Goal: Understand process/instructions

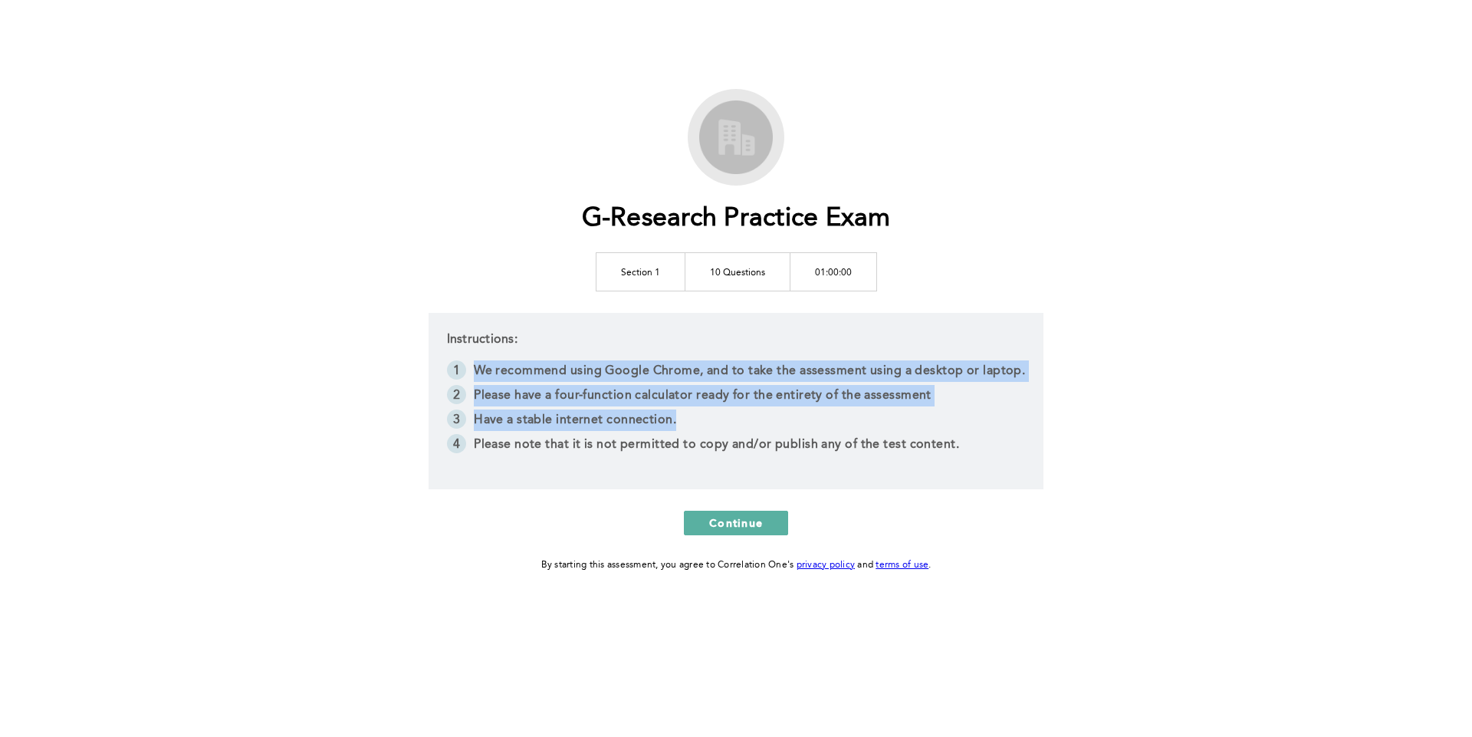
drag, startPoint x: 681, startPoint y: 349, endPoint x: 983, endPoint y: 413, distance: 308.6
click at [983, 413] on div "Instructions: We recommend using Google Chrome, and to take the assessment usin…" at bounding box center [735, 401] width 615 height 176
click at [983, 413] on li "Have a stable internet connection." at bounding box center [736, 421] width 579 height 25
drag, startPoint x: 941, startPoint y: 415, endPoint x: 915, endPoint y: 351, distance: 68.7
click at [915, 351] on div "Instructions: We recommend using Google Chrome, and to take the assessment usin…" at bounding box center [735, 401] width 615 height 176
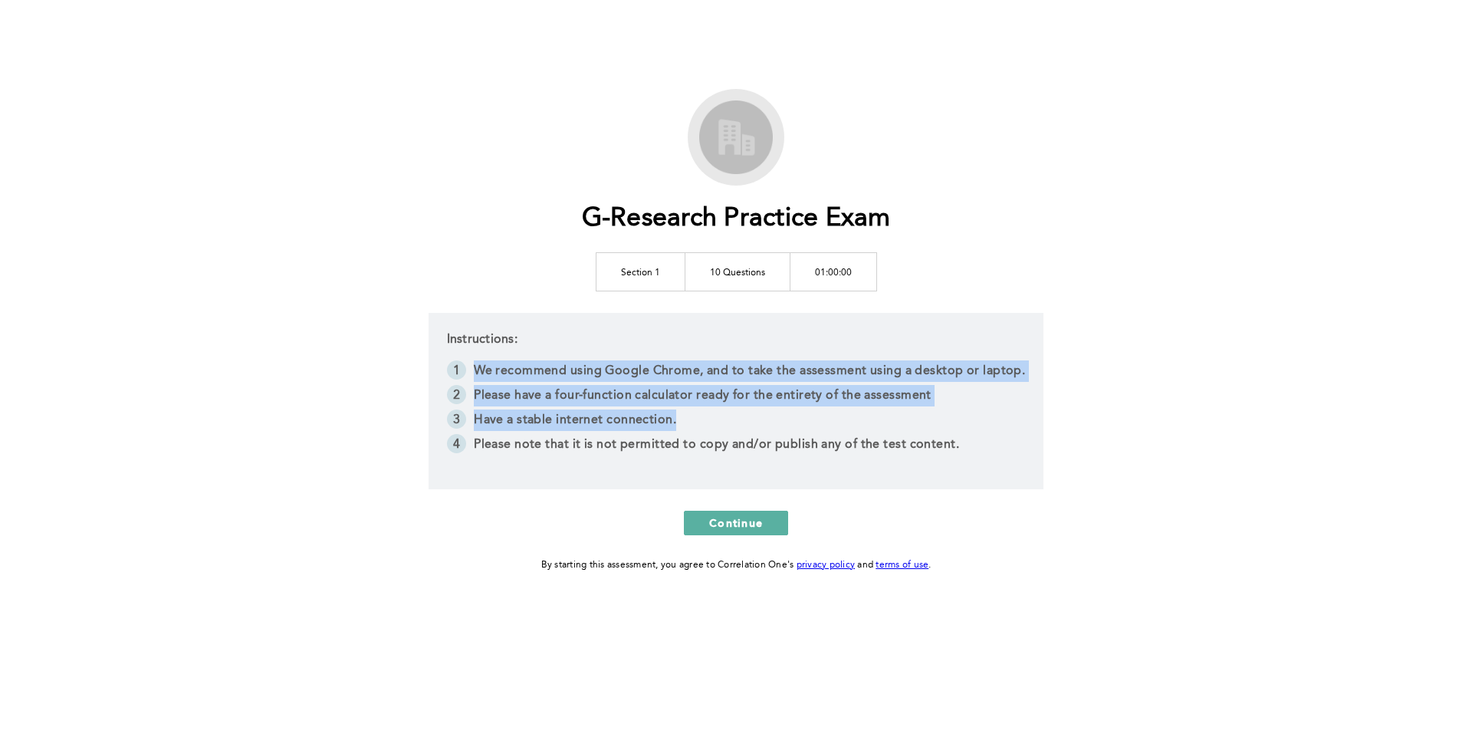
click at [915, 351] on div "Instructions: We recommend using Google Chrome, and to take the assessment usin…" at bounding box center [735, 401] width 615 height 176
drag, startPoint x: 913, startPoint y: 343, endPoint x: 966, endPoint y: 413, distance: 88.0
click at [966, 413] on div "Instructions: We recommend using Google Chrome, and to take the assessment usin…" at bounding box center [735, 401] width 615 height 176
click at [966, 413] on li "Have a stable internet connection." at bounding box center [736, 421] width 579 height 25
drag, startPoint x: 901, startPoint y: 409, endPoint x: 871, endPoint y: 355, distance: 62.5
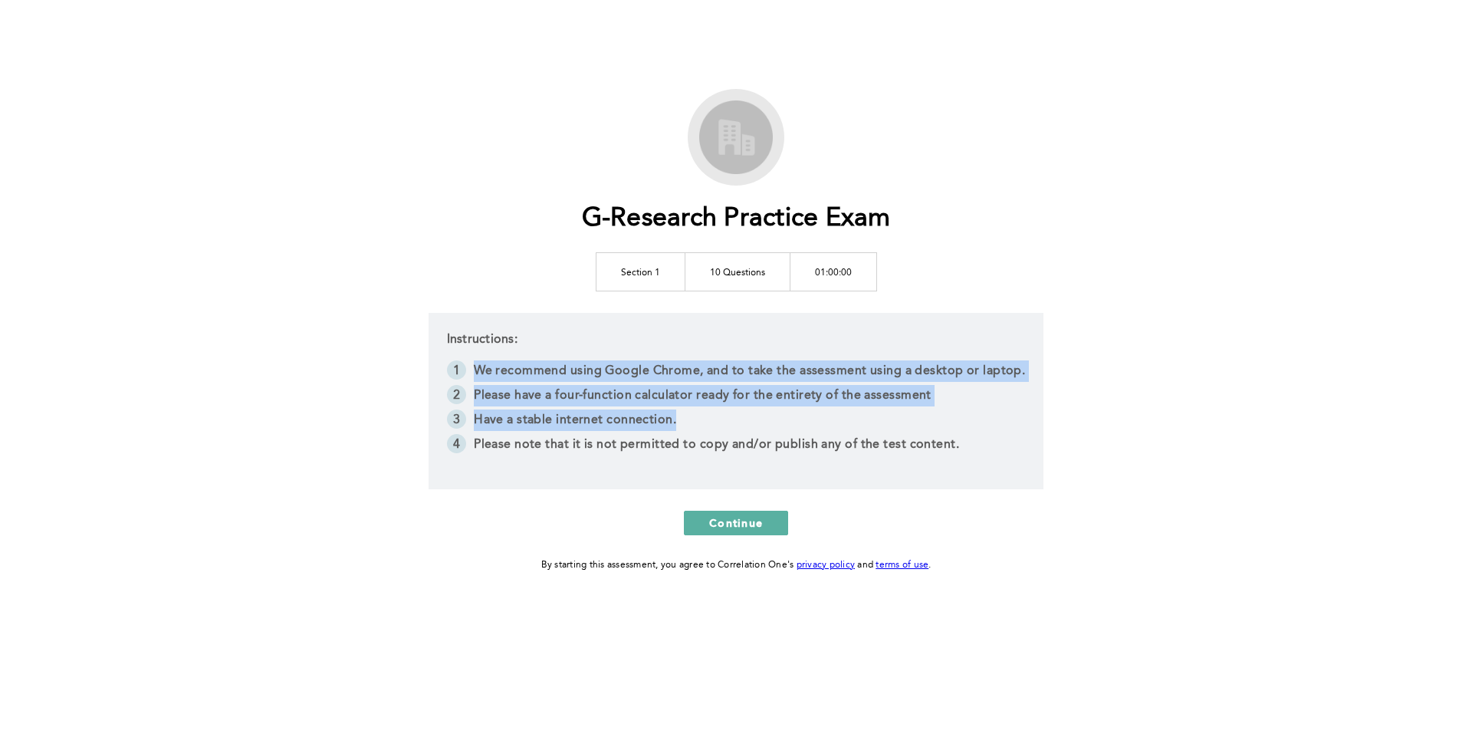
click at [871, 355] on div "Instructions: We recommend using Google Chrome, and to take the assessment usin…" at bounding box center [735, 401] width 615 height 176
drag, startPoint x: 845, startPoint y: 350, endPoint x: 992, endPoint y: 449, distance: 176.6
click at [992, 449] on div "Instructions: We recommend using Google Chrome, and to take the assessment usin…" at bounding box center [735, 401] width 615 height 176
click at [992, 449] on li "Please note that it is not permitted to copy and/or publish any of the test con…" at bounding box center [736, 446] width 579 height 25
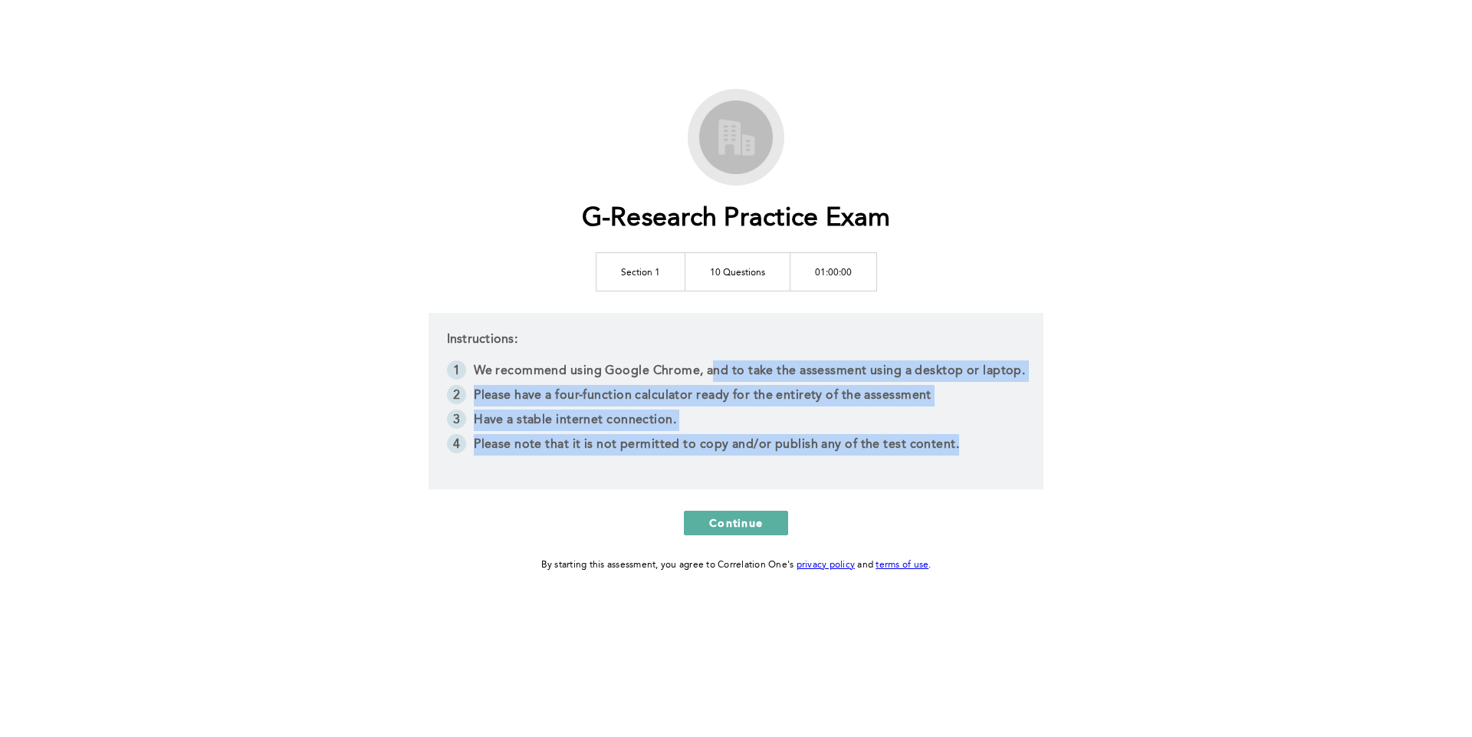
drag, startPoint x: 982, startPoint y: 449, endPoint x: 714, endPoint y: 363, distance: 280.9
click at [714, 363] on ol "We recommend using Google Chrome, and to take the assessment using a desktop or…" at bounding box center [736, 409] width 579 height 98
click at [714, 363] on li "We recommend using Google Chrome, and to take the assessment using a desktop or…" at bounding box center [736, 372] width 579 height 25
drag, startPoint x: 704, startPoint y: 341, endPoint x: 977, endPoint y: 454, distance: 295.2
click at [977, 454] on div "Instructions: We recommend using Google Chrome, and to take the assessment usin…" at bounding box center [735, 401] width 615 height 176
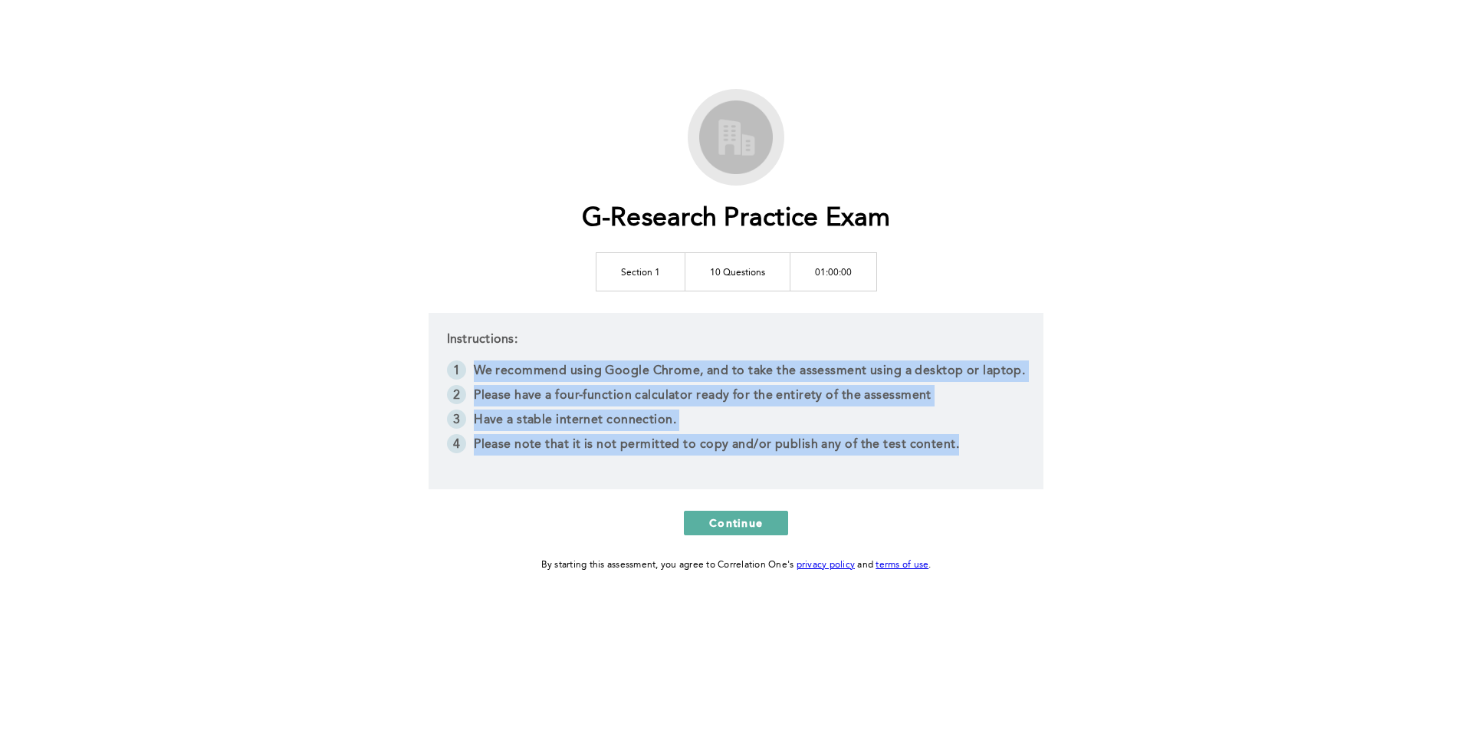
click at [977, 454] on li "Please note that it is not permitted to copy and/or publish any of the test con…" at bounding box center [736, 446] width 579 height 25
